Goal: Entertainment & Leisure: Consume media (video, audio)

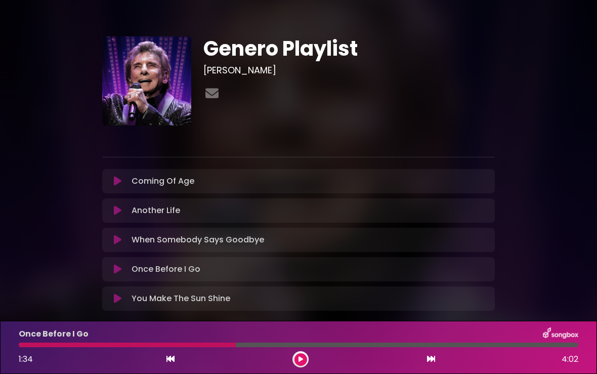
scroll to position [26, 0]
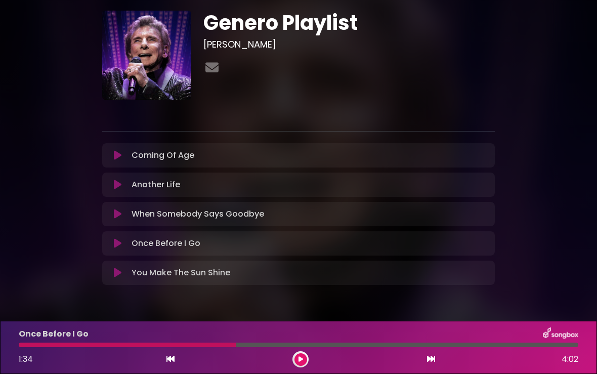
click at [119, 187] on icon at bounding box center [118, 185] width 8 height 10
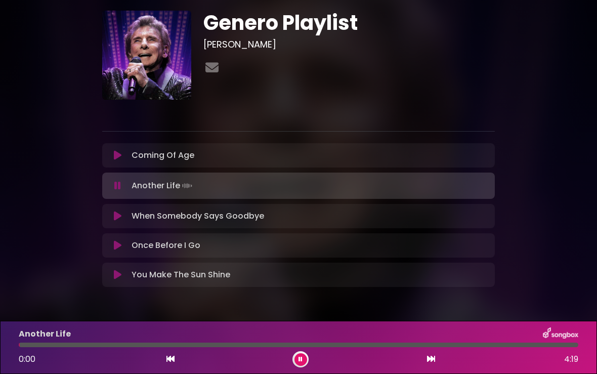
click at [116, 218] on icon at bounding box center [118, 216] width 8 height 10
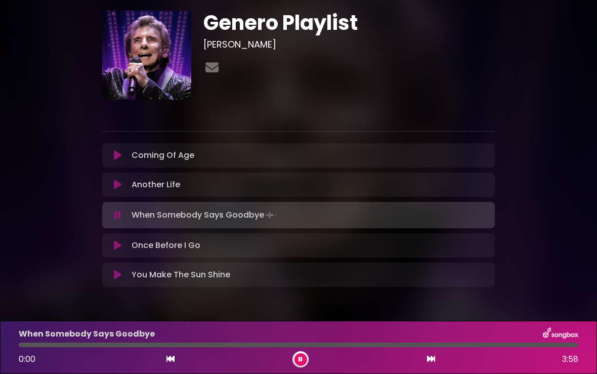
click at [299, 358] on icon at bounding box center [301, 359] width 4 height 6
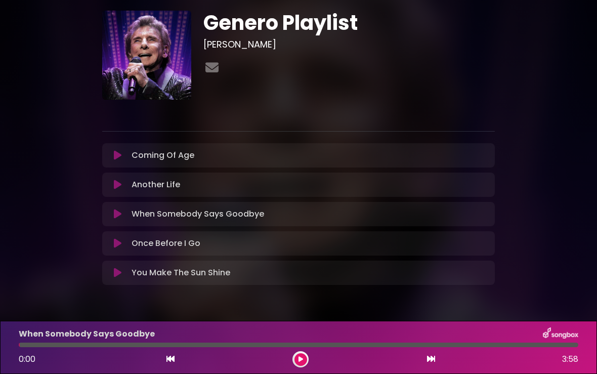
click at [299, 358] on icon at bounding box center [301, 359] width 5 height 6
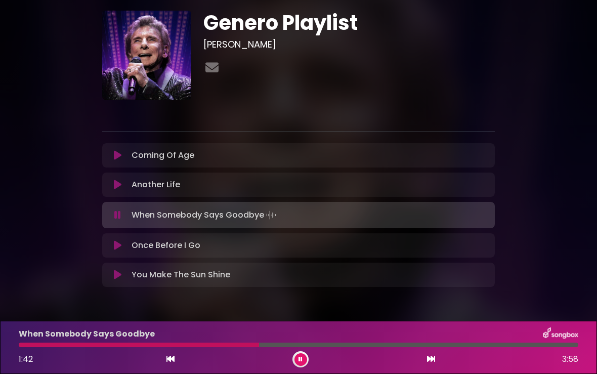
click at [116, 246] on icon at bounding box center [118, 246] width 8 height 10
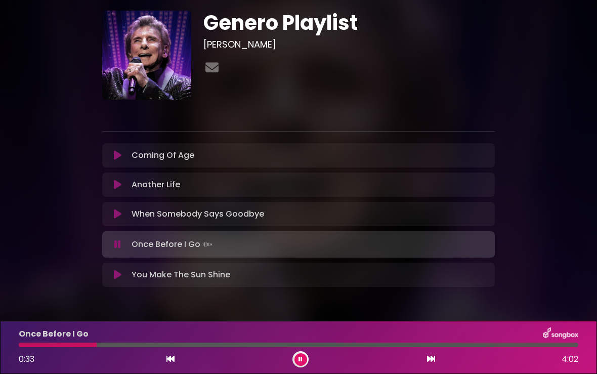
click at [118, 272] on icon at bounding box center [118, 275] width 8 height 10
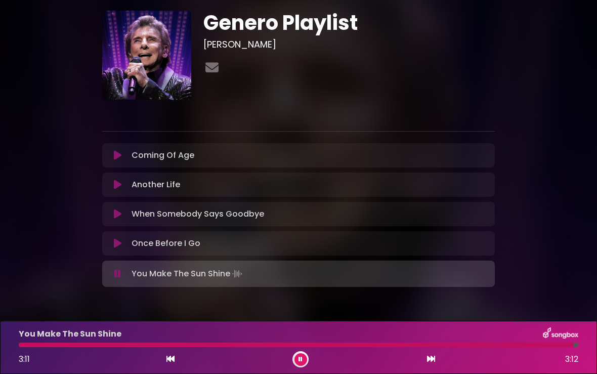
click at [296, 355] on button at bounding box center [301, 359] width 13 height 13
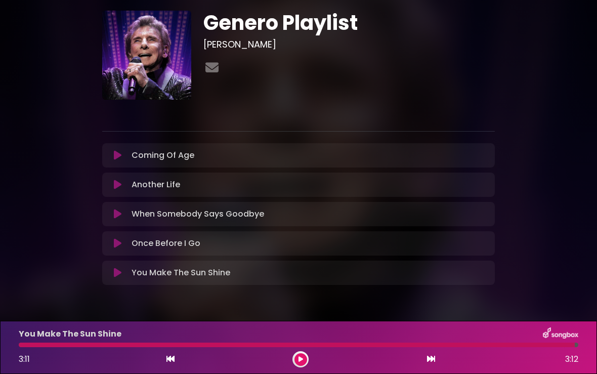
click at [116, 275] on icon at bounding box center [118, 273] width 8 height 10
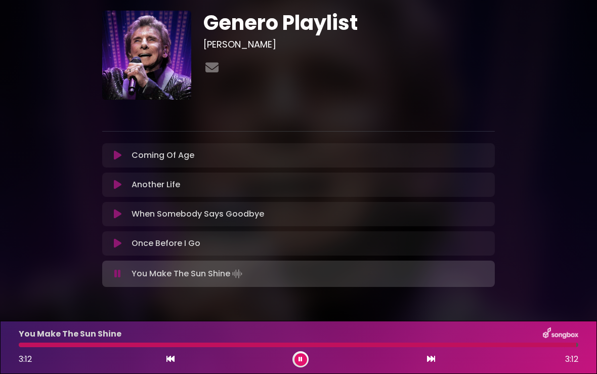
click at [173, 361] on icon at bounding box center [171, 359] width 8 height 8
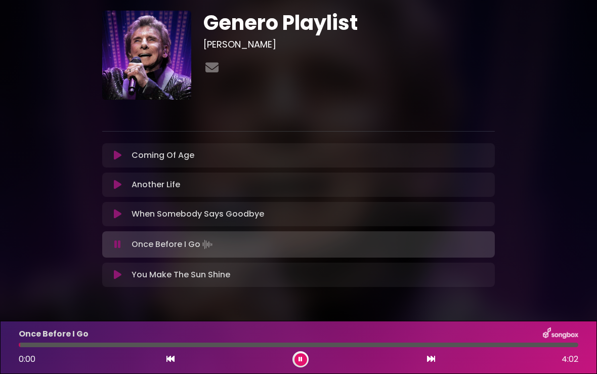
click at [162, 263] on div "You Make The Sun Shine Loading Track... Name" at bounding box center [298, 275] width 393 height 24
click at [118, 278] on icon at bounding box center [118, 275] width 8 height 10
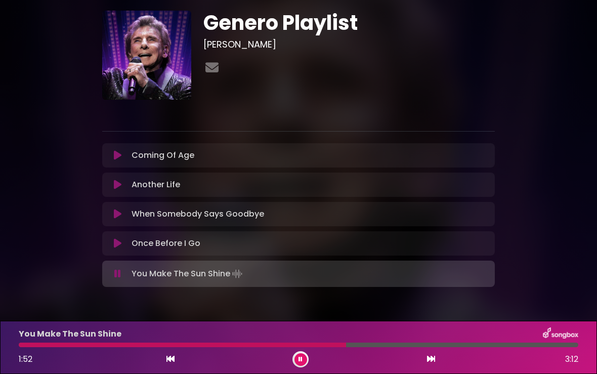
click at [301, 358] on icon at bounding box center [301, 359] width 4 height 6
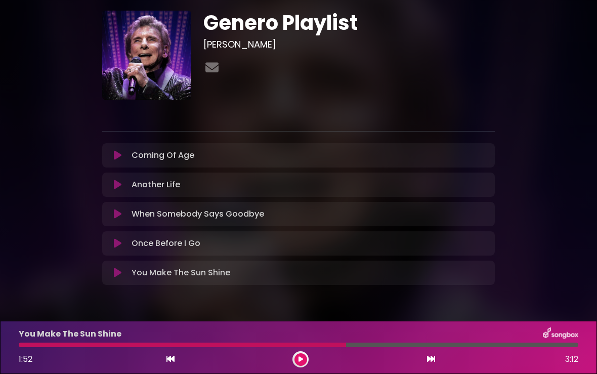
click at [306, 363] on div at bounding box center [301, 359] width 16 height 16
click at [296, 358] on button at bounding box center [301, 359] width 13 height 13
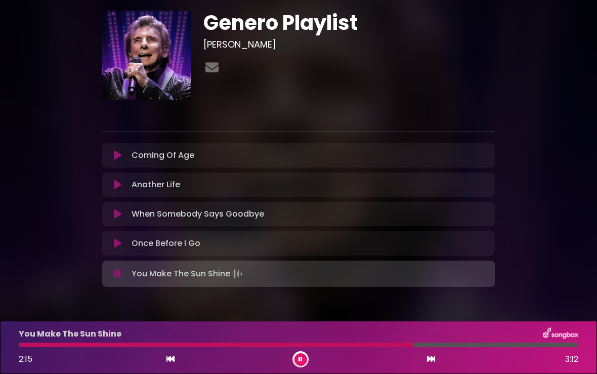
click at [300, 357] on icon at bounding box center [301, 359] width 4 height 6
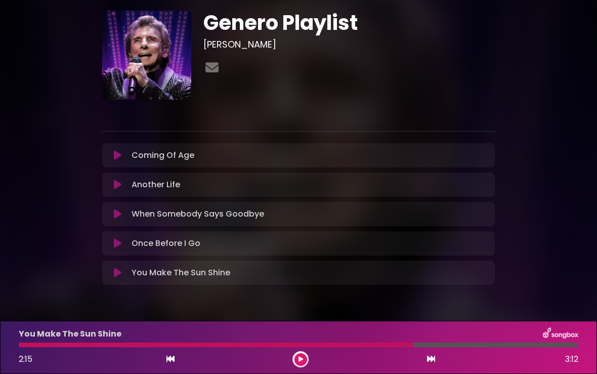
click at [299, 358] on icon at bounding box center [301, 359] width 5 height 6
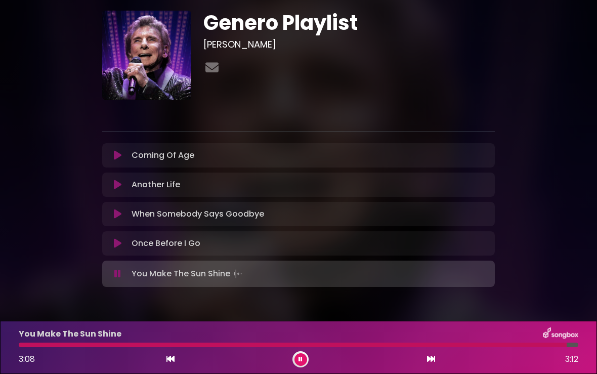
click at [299, 358] on icon at bounding box center [301, 359] width 4 height 6
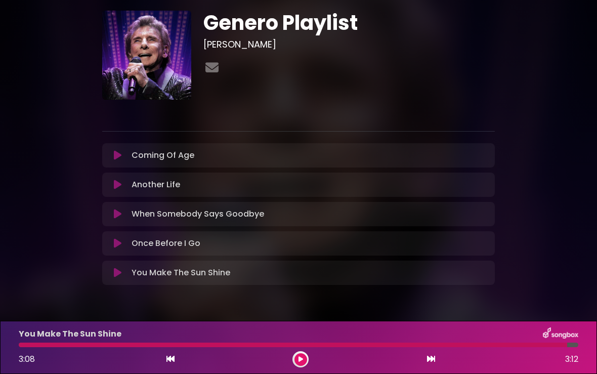
click at [119, 155] on icon at bounding box center [118, 155] width 8 height 10
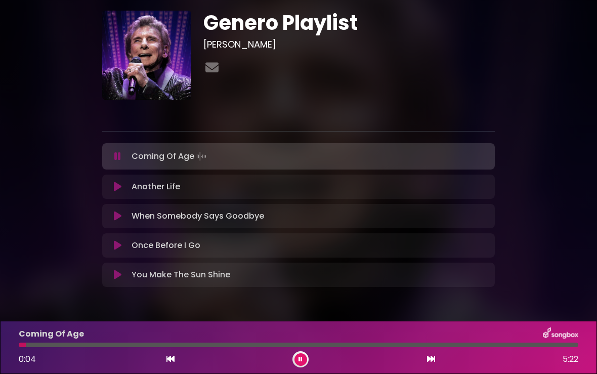
click at [69, 348] on div "Coming Of Age 0:04 5:22" at bounding box center [299, 348] width 572 height 40
click at [74, 346] on div at bounding box center [299, 345] width 560 height 5
click at [116, 185] on icon at bounding box center [118, 187] width 8 height 10
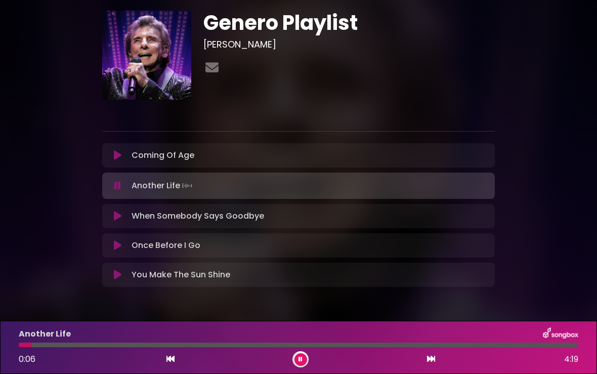
click at [116, 185] on icon at bounding box center [117, 186] width 7 height 10
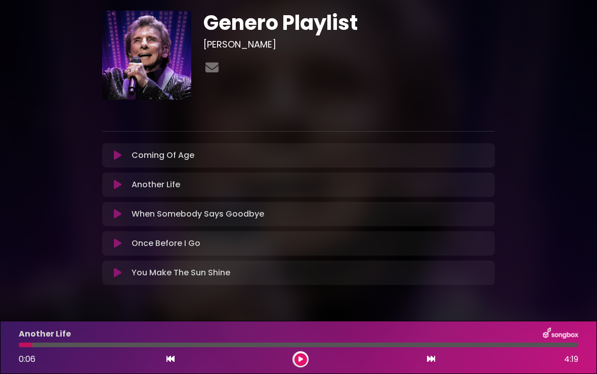
click at [115, 271] on icon at bounding box center [118, 273] width 8 height 10
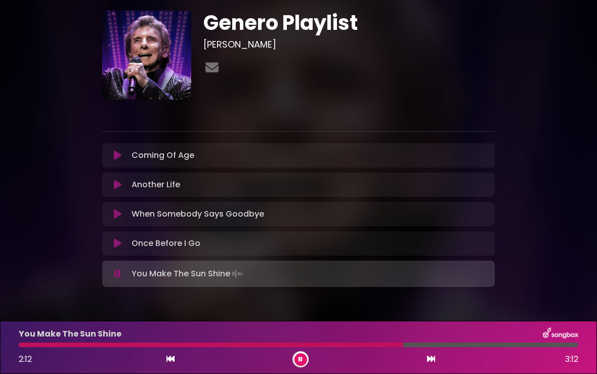
click at [300, 359] on icon at bounding box center [301, 359] width 4 height 6
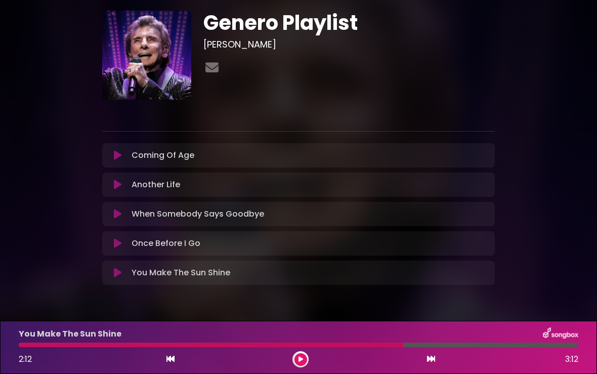
click at [121, 245] on icon at bounding box center [118, 243] width 8 height 10
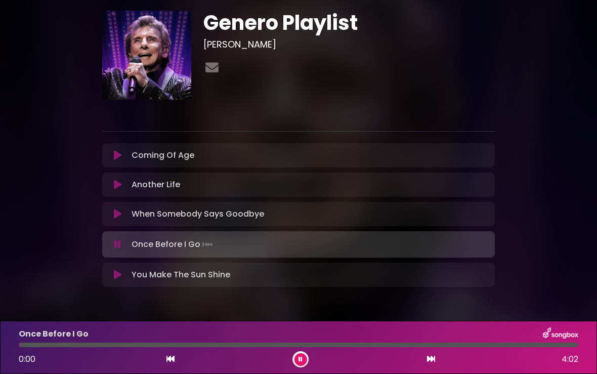
click at [115, 156] on icon at bounding box center [118, 155] width 8 height 10
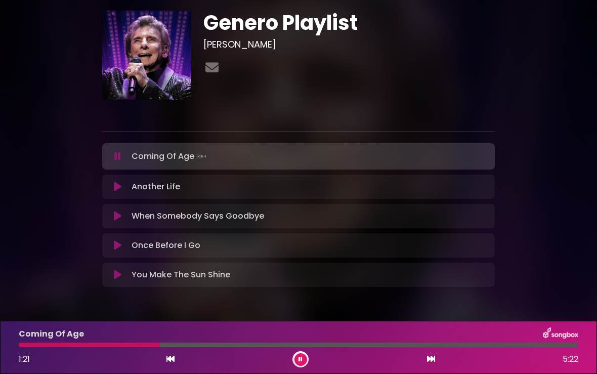
click at [113, 184] on button at bounding box center [117, 187] width 19 height 10
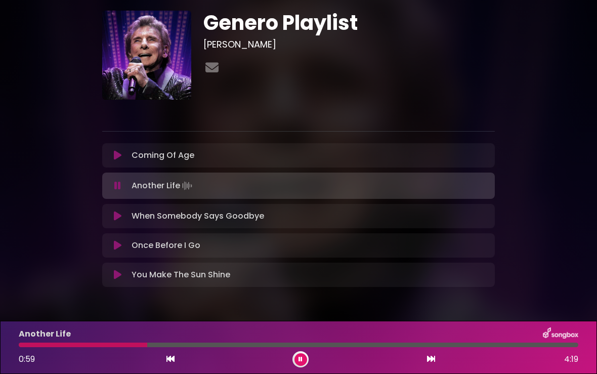
click at [116, 219] on icon at bounding box center [118, 216] width 8 height 10
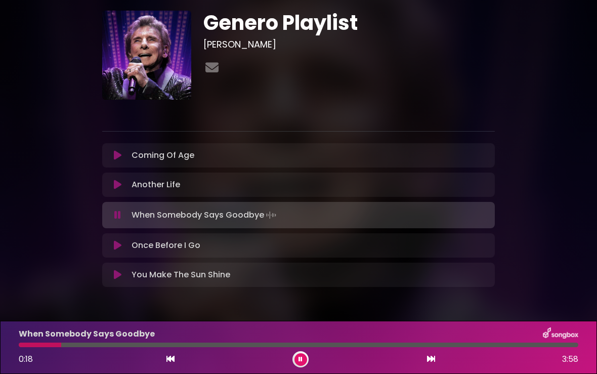
scroll to position [56, 0]
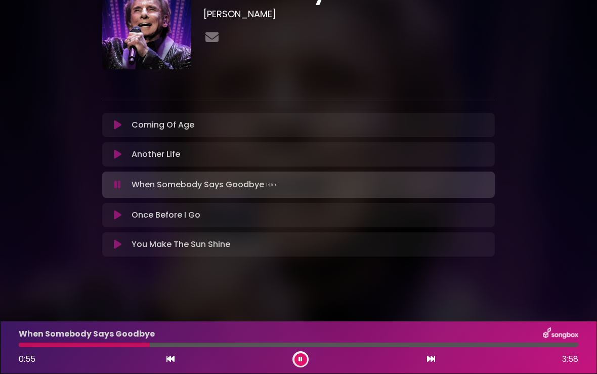
click at [119, 215] on icon at bounding box center [118, 215] width 8 height 10
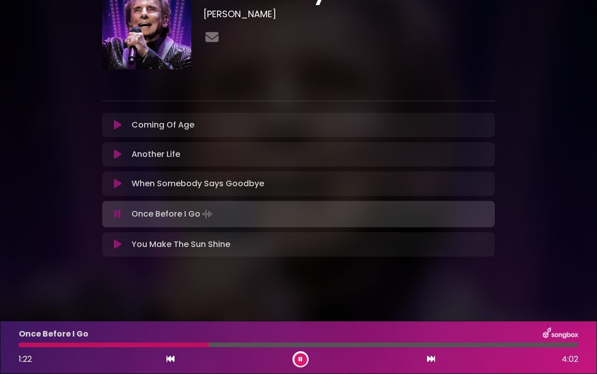
click at [118, 245] on icon at bounding box center [118, 244] width 8 height 10
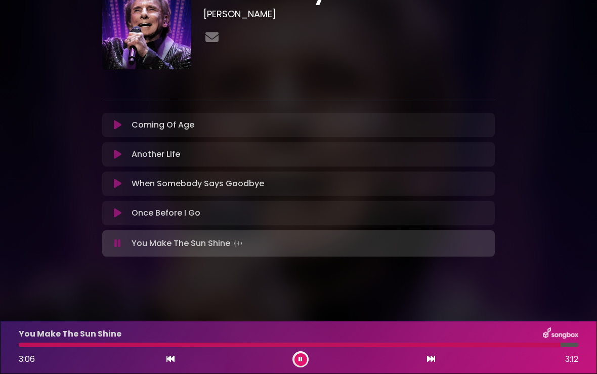
click at [303, 363] on button at bounding box center [301, 359] width 13 height 13
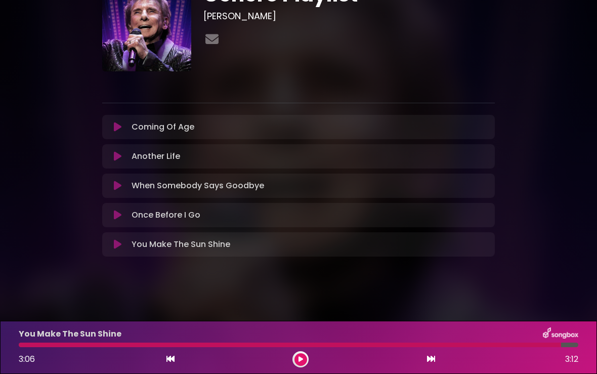
click at [24, 347] on div "You Make The Sun Shine 3:06 3:12" at bounding box center [299, 348] width 572 height 40
click at [22, 346] on div at bounding box center [290, 345] width 543 height 5
drag, startPoint x: 499, startPoint y: 344, endPoint x: 291, endPoint y: 337, distance: 208.7
click at [291, 337] on div "You Make The Sun Shine 3:06 3:12" at bounding box center [299, 348] width 572 height 40
click at [175, 358] on div "3:06 3:12" at bounding box center [299, 359] width 572 height 16
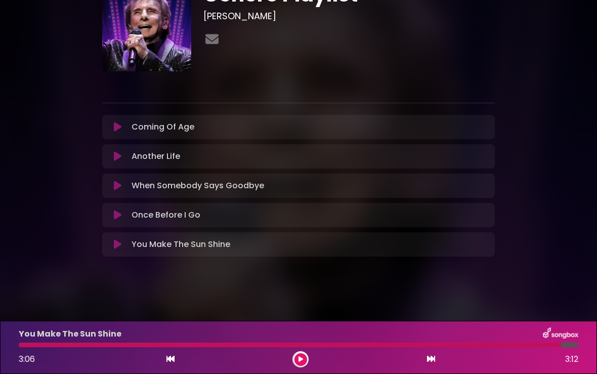
click at [167, 359] on icon at bounding box center [171, 359] width 8 height 8
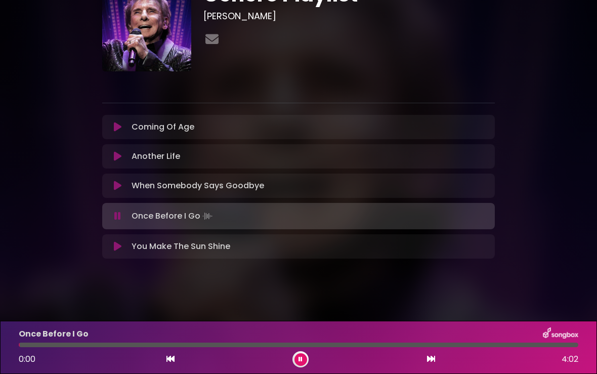
click at [125, 245] on button at bounding box center [117, 247] width 19 height 10
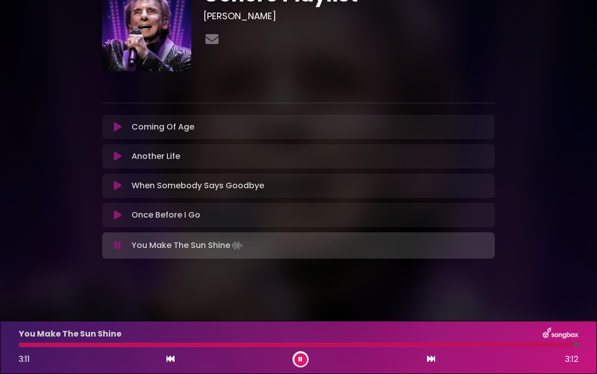
click at [303, 363] on button at bounding box center [301, 359] width 13 height 13
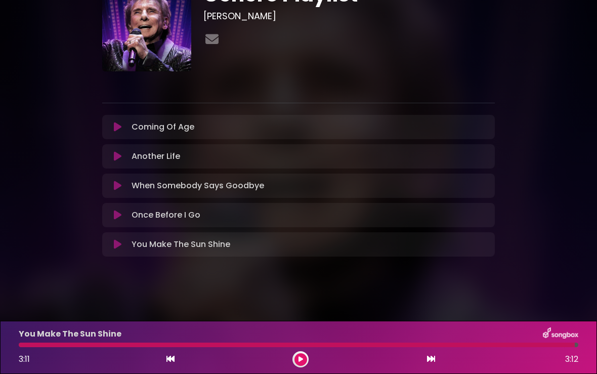
click at [52, 348] on div "You Make The Sun Shine 3:11 3:12" at bounding box center [299, 348] width 572 height 40
click at [51, 344] on div at bounding box center [297, 345] width 556 height 5
click at [167, 362] on icon at bounding box center [171, 359] width 8 height 8
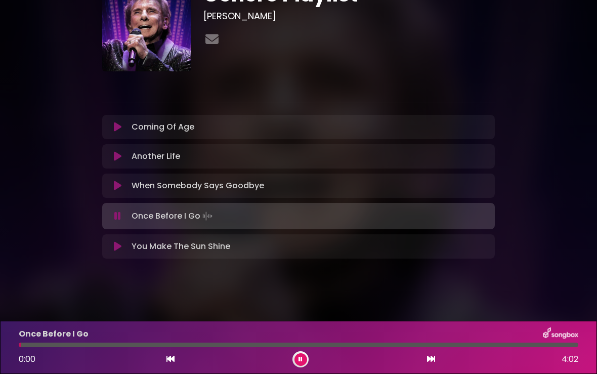
click at [118, 249] on icon at bounding box center [118, 247] width 8 height 10
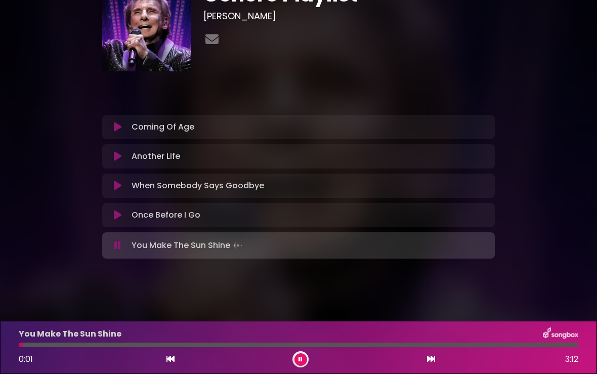
click at [299, 358] on icon at bounding box center [301, 359] width 4 height 6
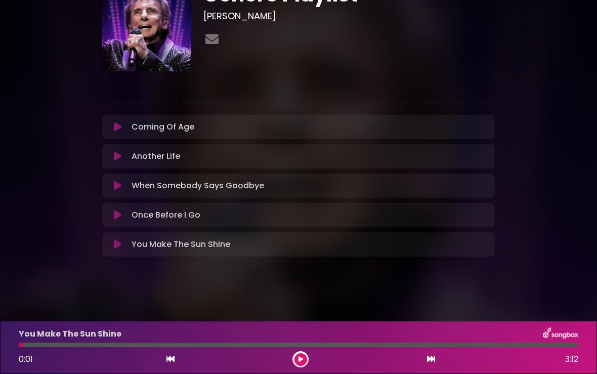
click at [302, 360] on icon at bounding box center [301, 359] width 5 height 6
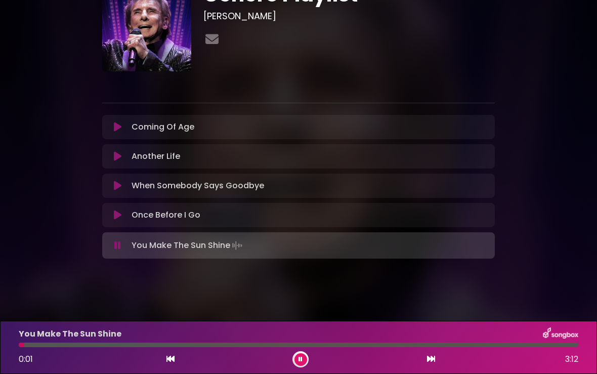
click at [414, 342] on div "You Make The Sun Shine 0:01 3:12" at bounding box center [299, 348] width 572 height 40
click at [399, 346] on div at bounding box center [299, 345] width 560 height 5
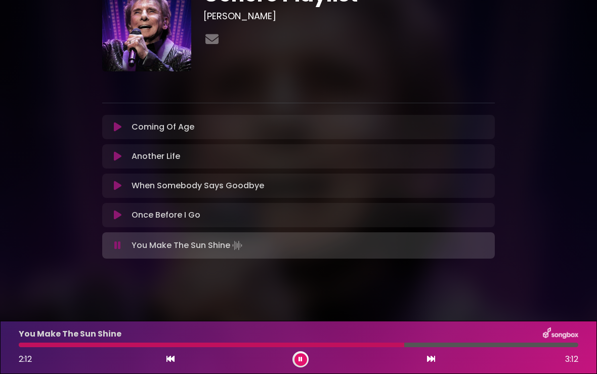
click at [378, 345] on div at bounding box center [212, 345] width 386 height 5
click at [341, 344] on div at bounding box center [299, 345] width 560 height 5
click at [300, 361] on icon at bounding box center [301, 359] width 4 height 6
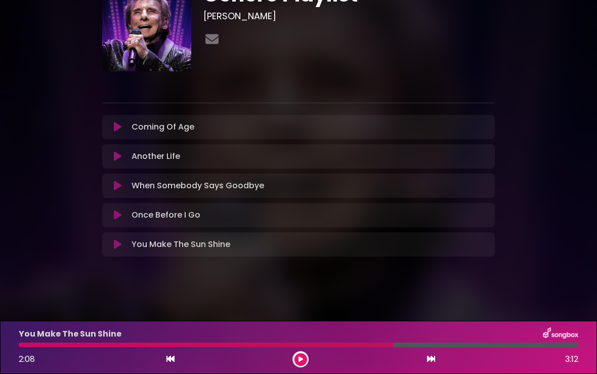
click at [301, 361] on icon at bounding box center [301, 359] width 5 height 6
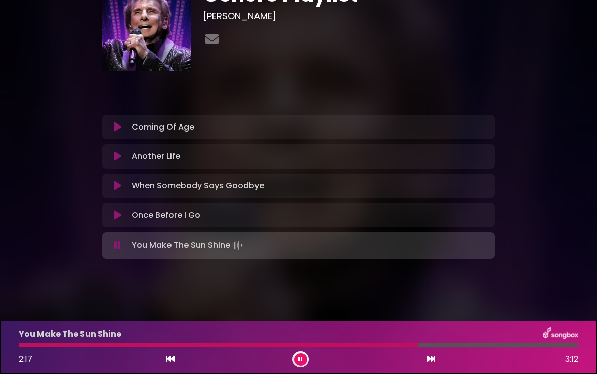
click at [438, 346] on div at bounding box center [299, 345] width 560 height 5
click at [481, 346] on div at bounding box center [299, 345] width 560 height 5
click at [457, 346] on div at bounding box center [258, 345] width 478 height 5
click at [437, 345] on div at bounding box center [240, 345] width 442 height 5
click at [383, 348] on div "You Make The Sun Shine 2:46 3:12" at bounding box center [299, 348] width 572 height 40
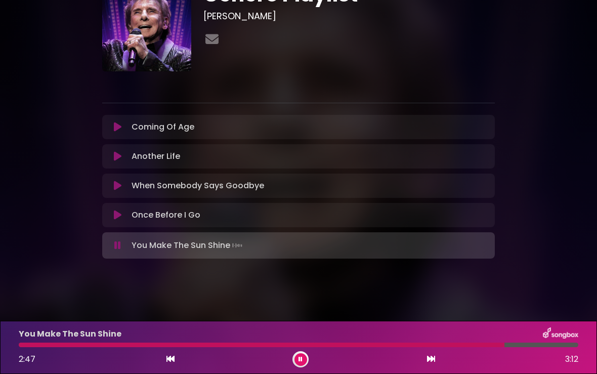
click at [384, 345] on div at bounding box center [262, 345] width 486 height 5
click at [300, 359] on icon at bounding box center [301, 359] width 4 height 6
